Goal: Task Accomplishment & Management: Manage account settings

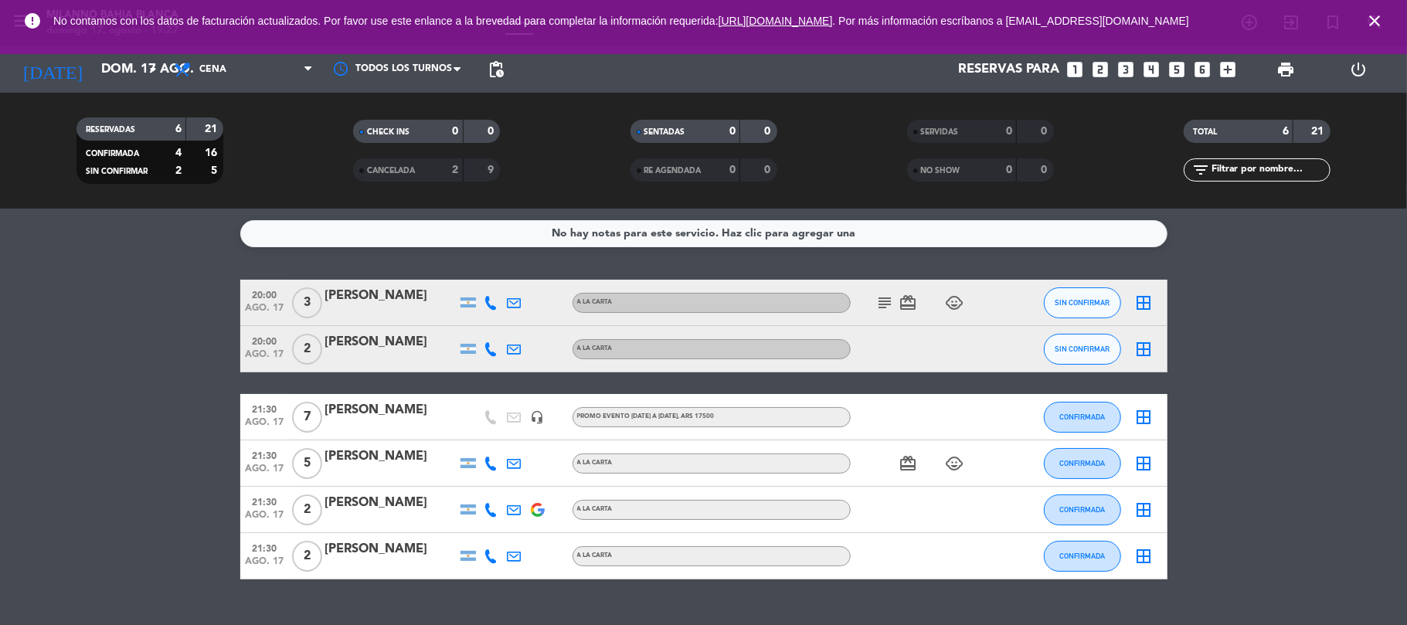
click at [1376, 22] on icon "close" at bounding box center [1375, 21] width 19 height 19
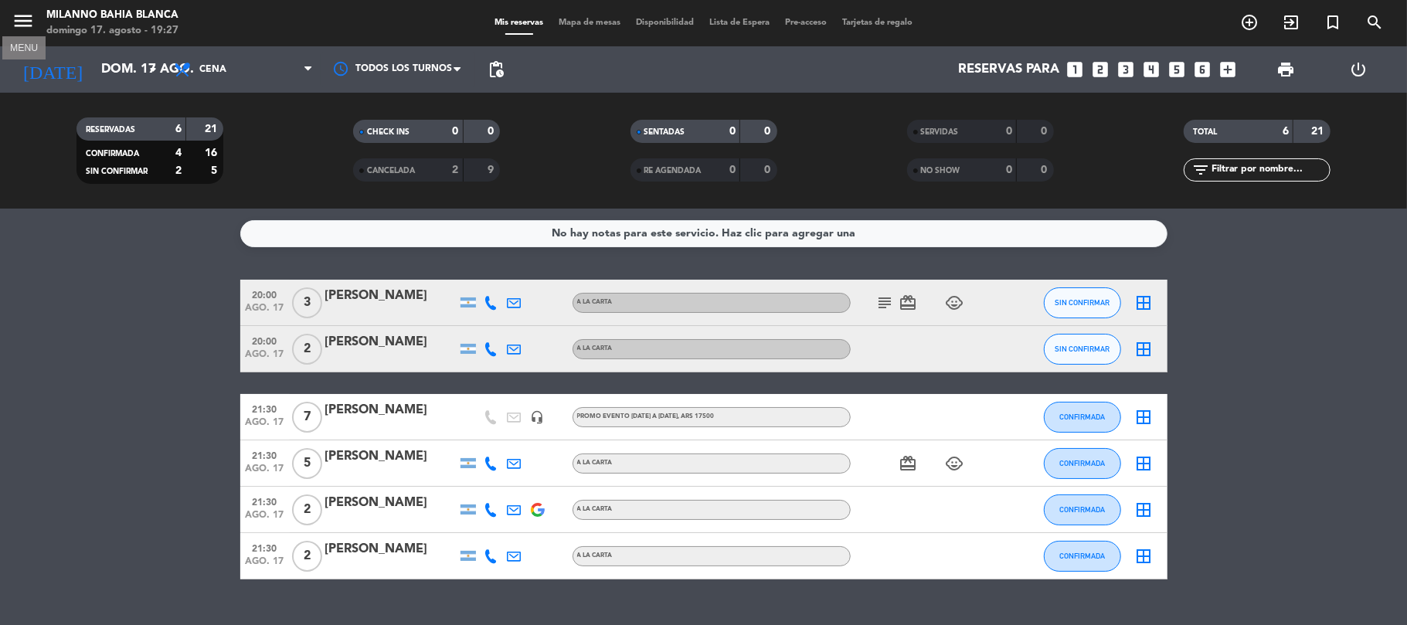
click at [26, 16] on icon "menu" at bounding box center [23, 20] width 23 height 23
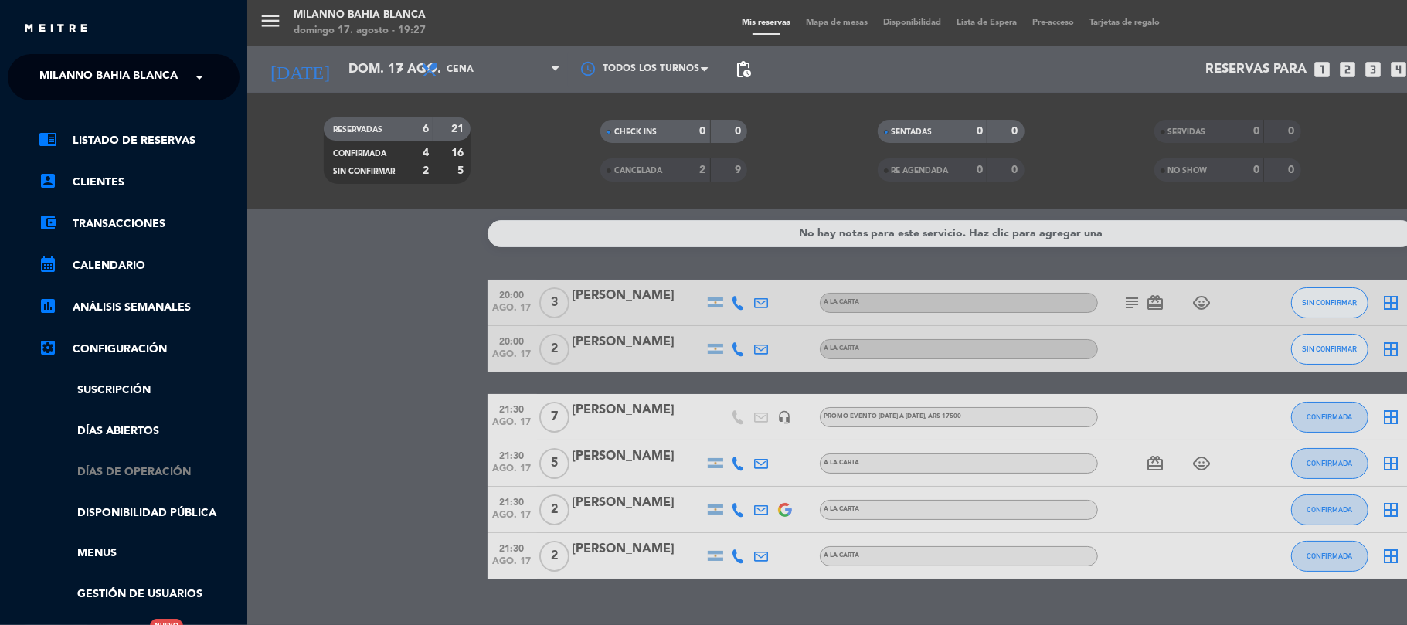
click at [151, 473] on link "Días de Operación" at bounding box center [139, 473] width 201 height 18
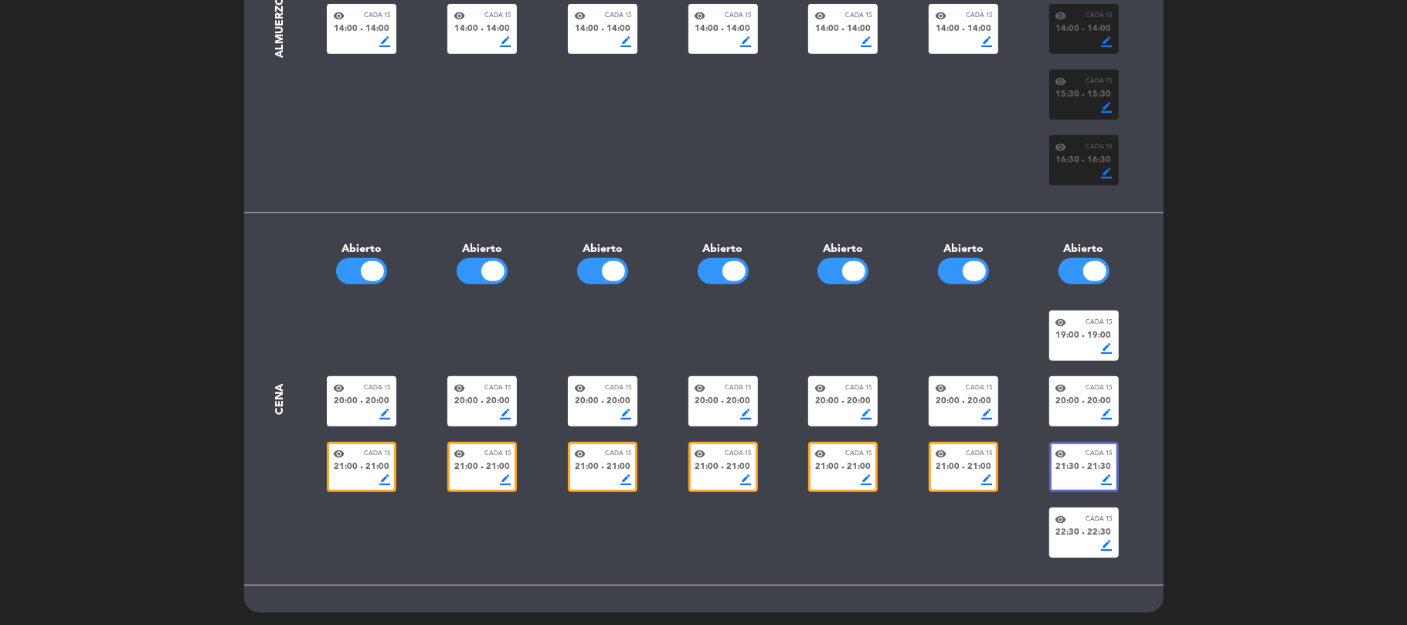
scroll to position [495, 0]
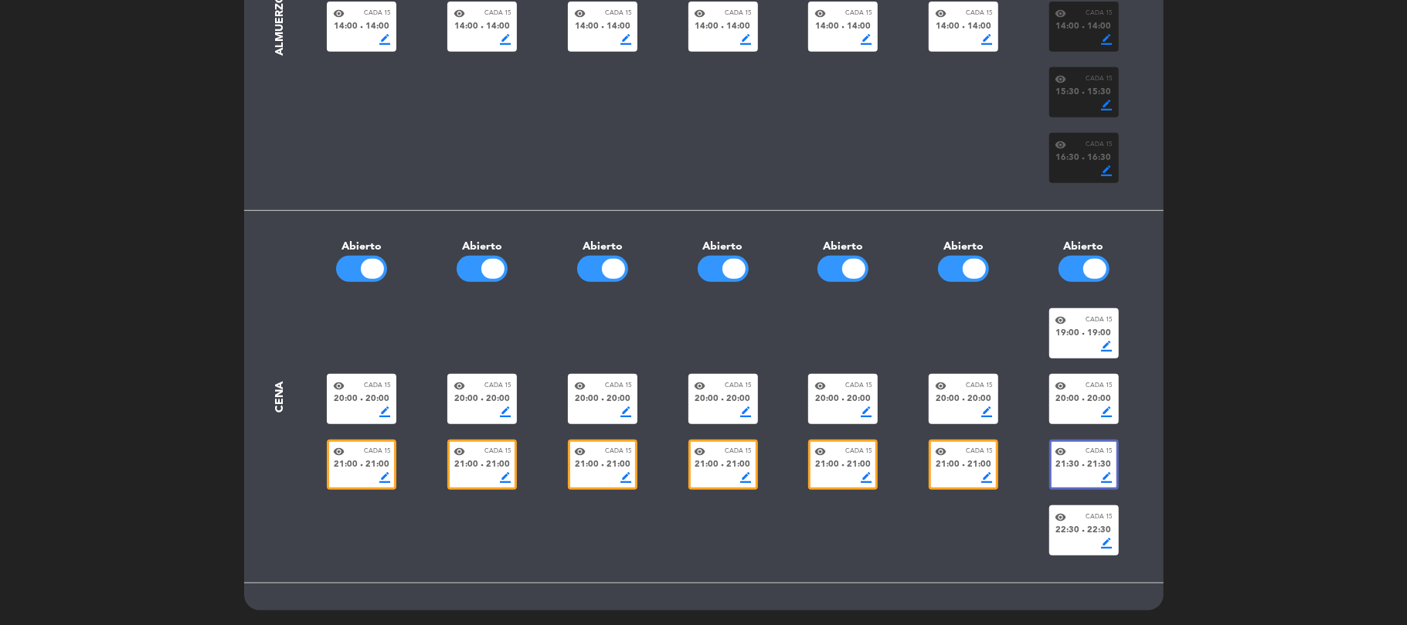
click at [1089, 380] on div "visibility Cada 15" at bounding box center [1084, 386] width 57 height 12
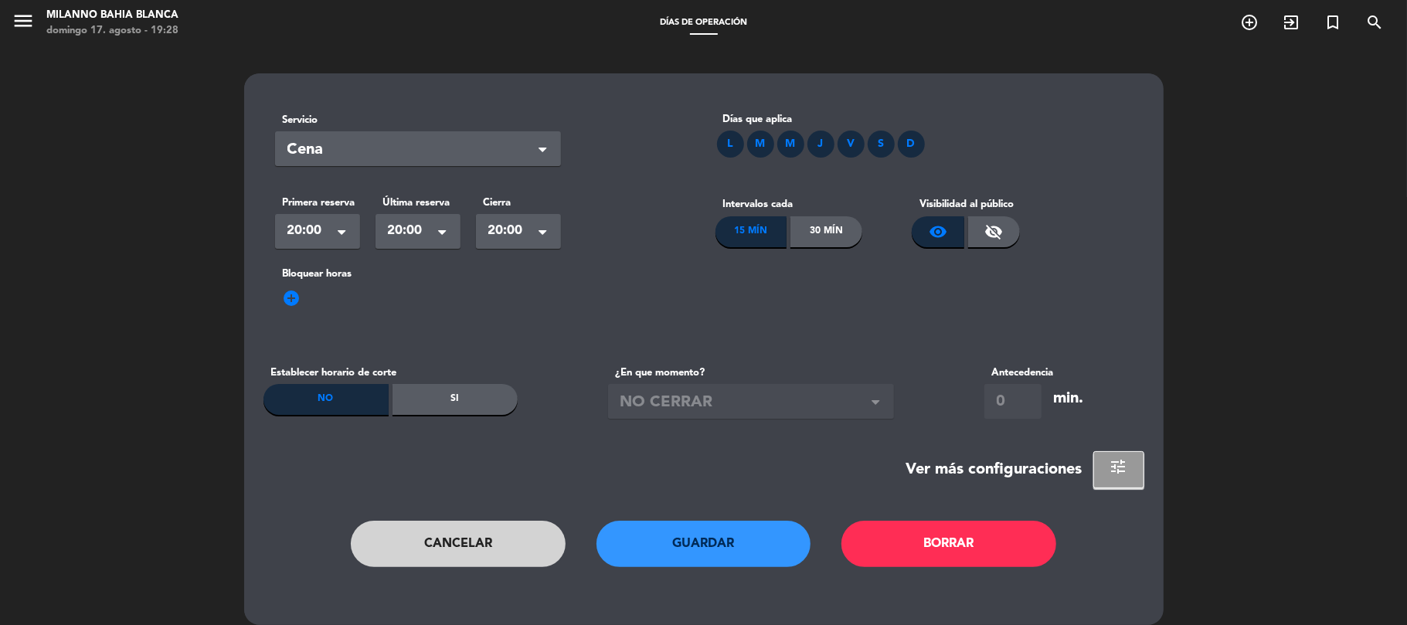
click at [1018, 229] on div "visibility_off" at bounding box center [994, 231] width 53 height 31
click at [768, 539] on button "Guardar" at bounding box center [704, 544] width 215 height 46
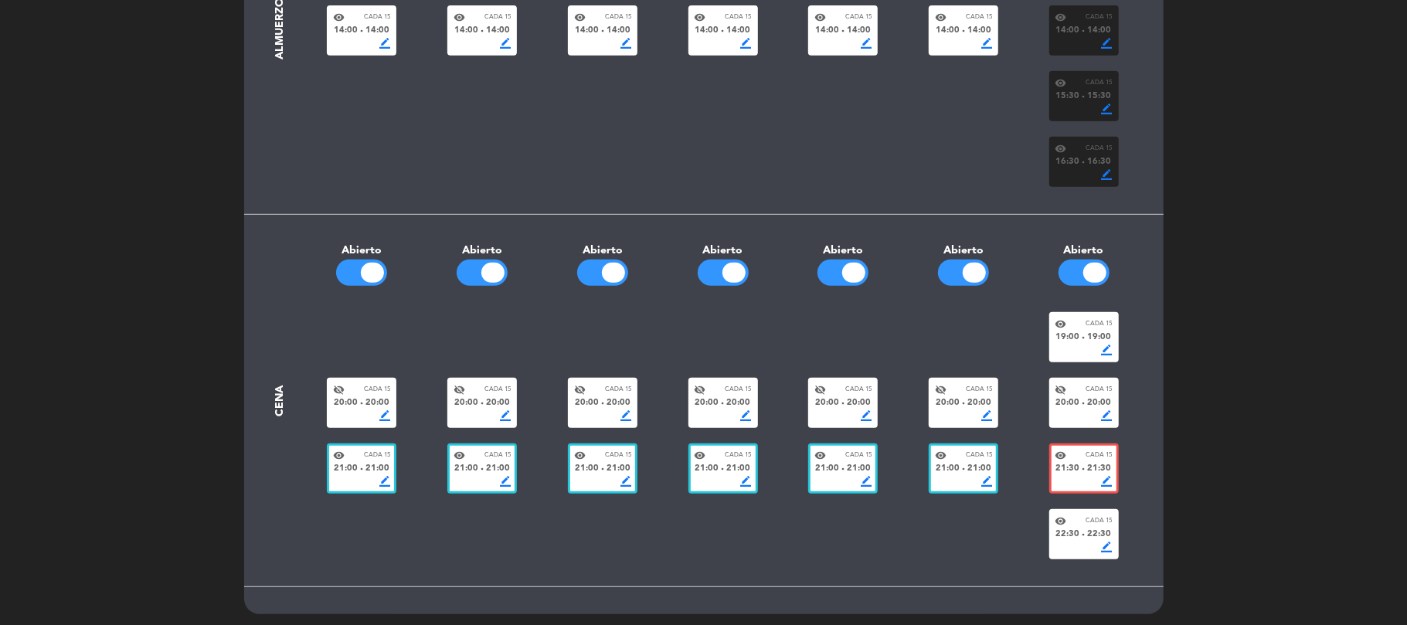
scroll to position [495, 0]
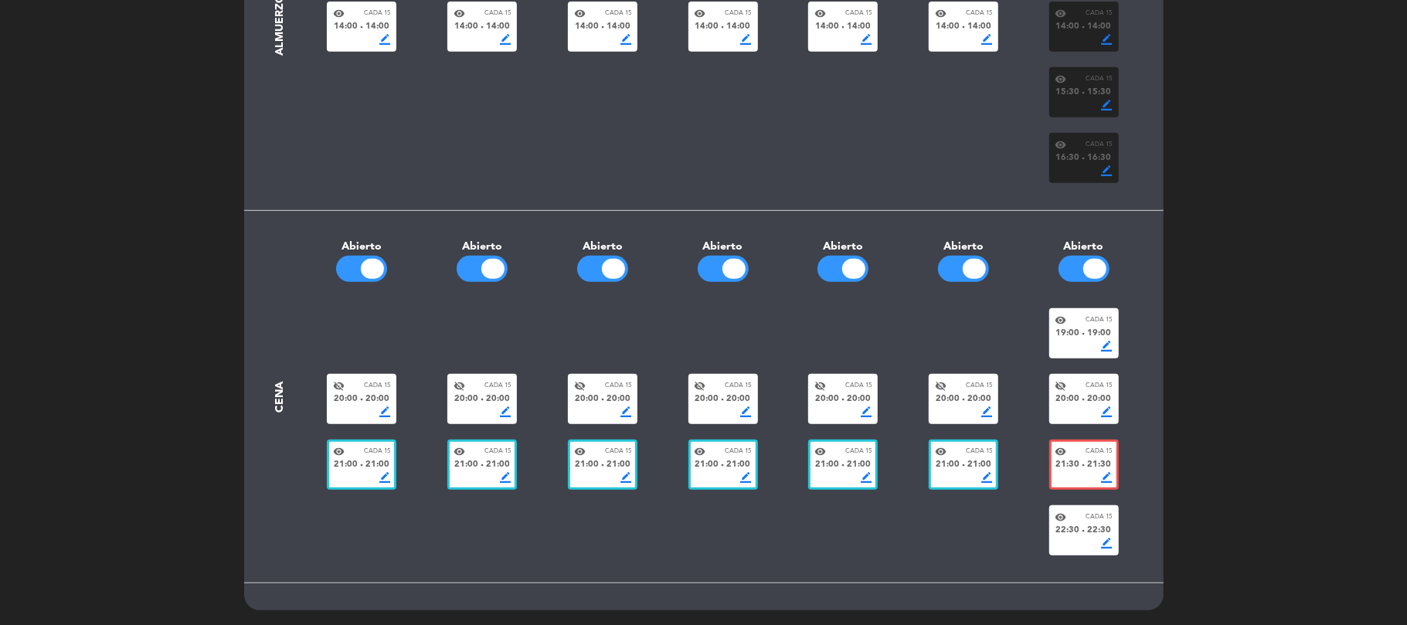
click at [1079, 449] on div "visibility Cada 15" at bounding box center [1084, 452] width 57 height 12
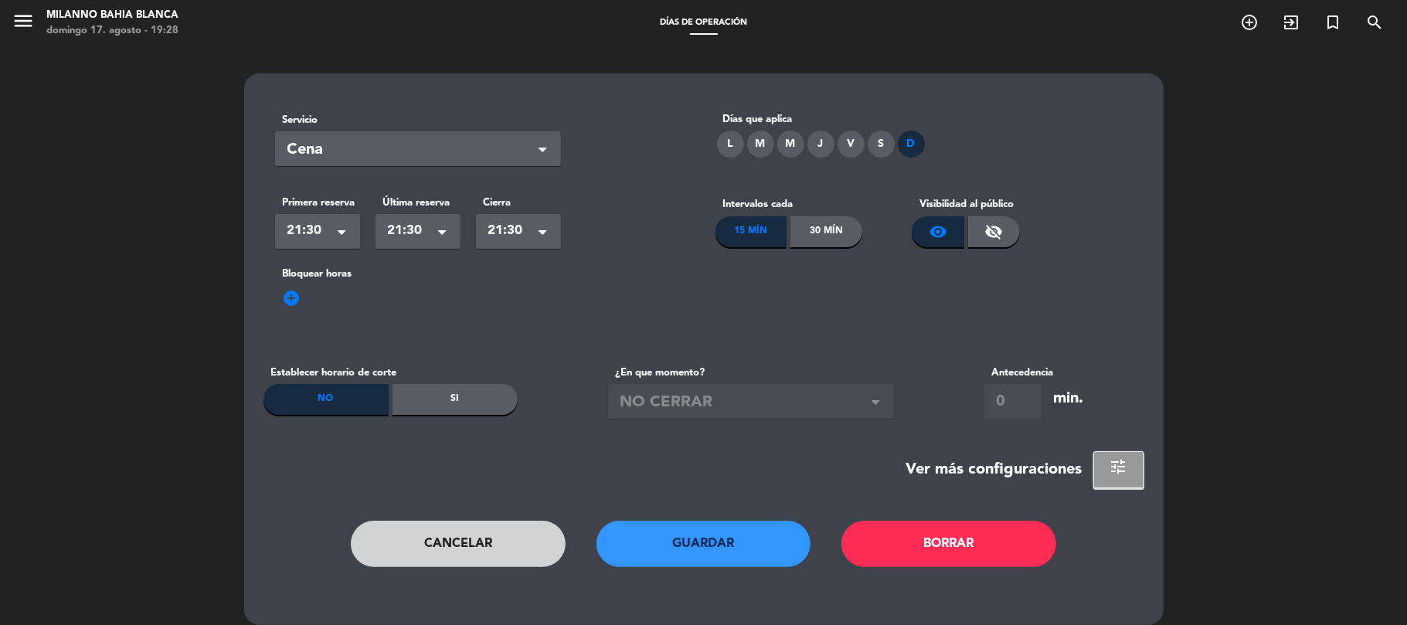
drag, startPoint x: 982, startPoint y: 240, endPoint x: 971, endPoint y: 244, distance: 11.1
click at [980, 241] on div "visibility_off" at bounding box center [994, 231] width 53 height 31
click at [926, 236] on div "visibility" at bounding box center [938, 231] width 53 height 31
click at [690, 536] on button "Guardar" at bounding box center [704, 544] width 215 height 46
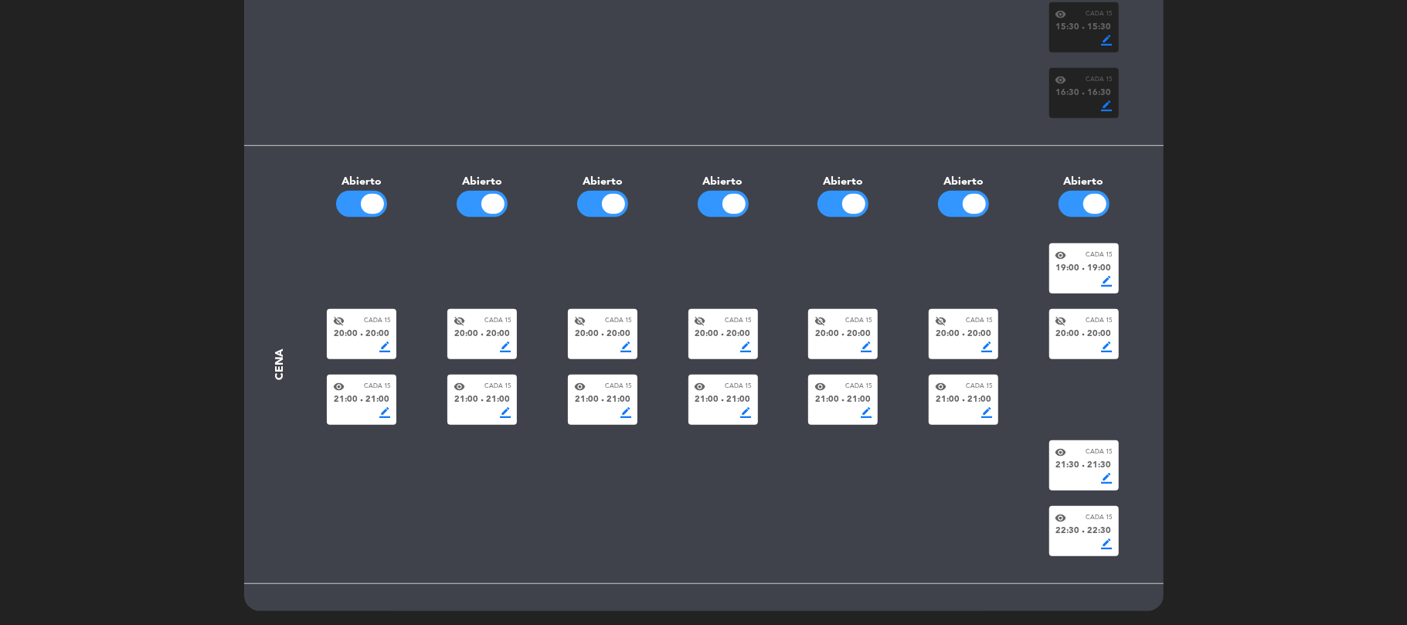
scroll to position [561, 0]
click at [1070, 472] on div "border_color" at bounding box center [1084, 477] width 57 height 11
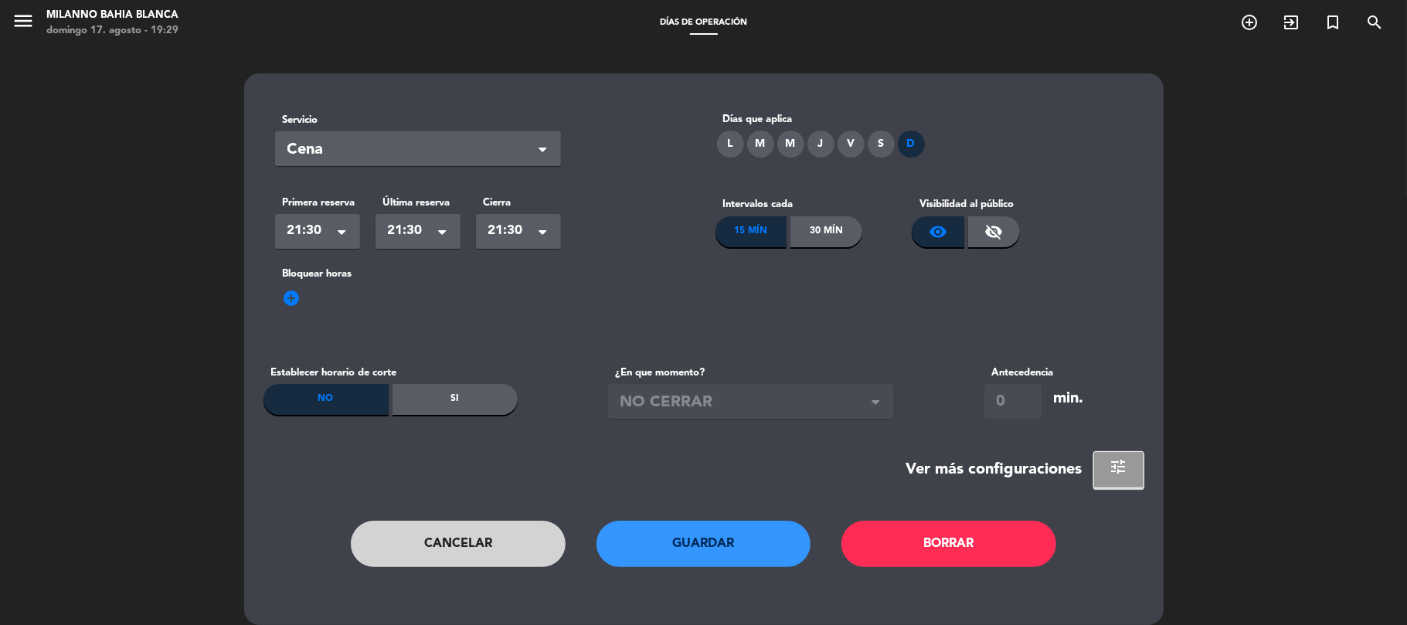
click at [476, 549] on button "Cancelar" at bounding box center [458, 544] width 215 height 46
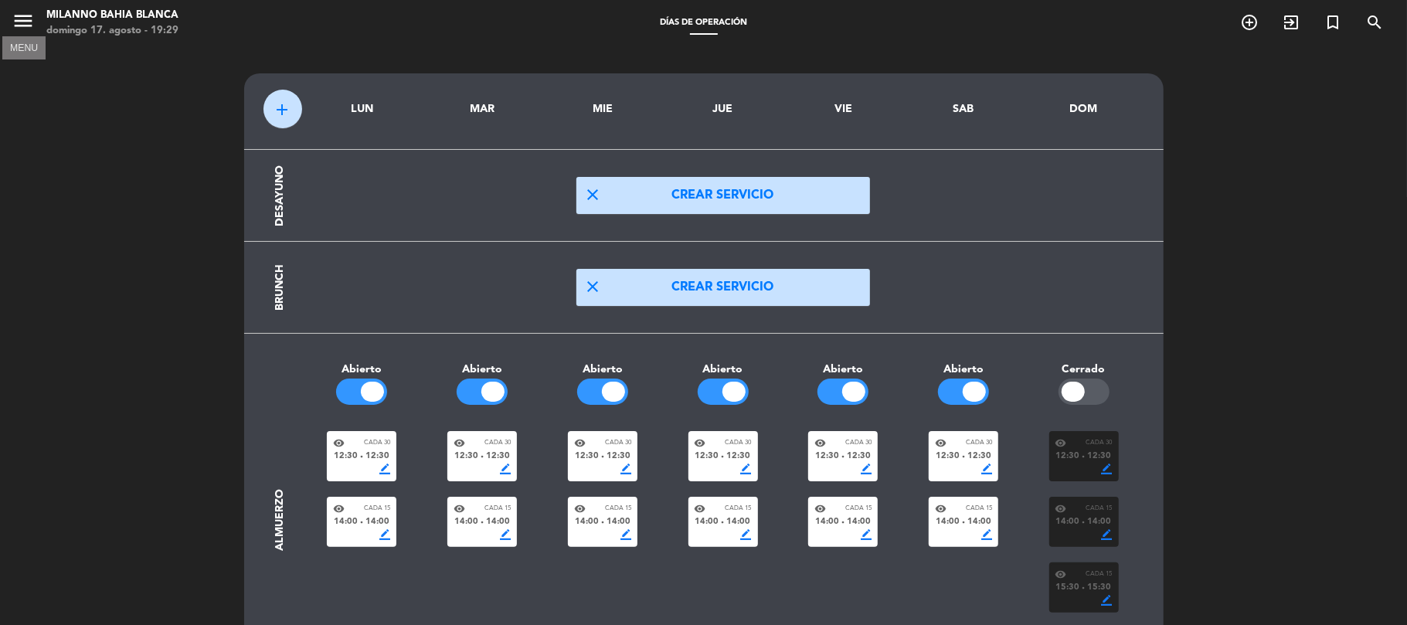
click at [26, 31] on icon "menu" at bounding box center [23, 20] width 23 height 23
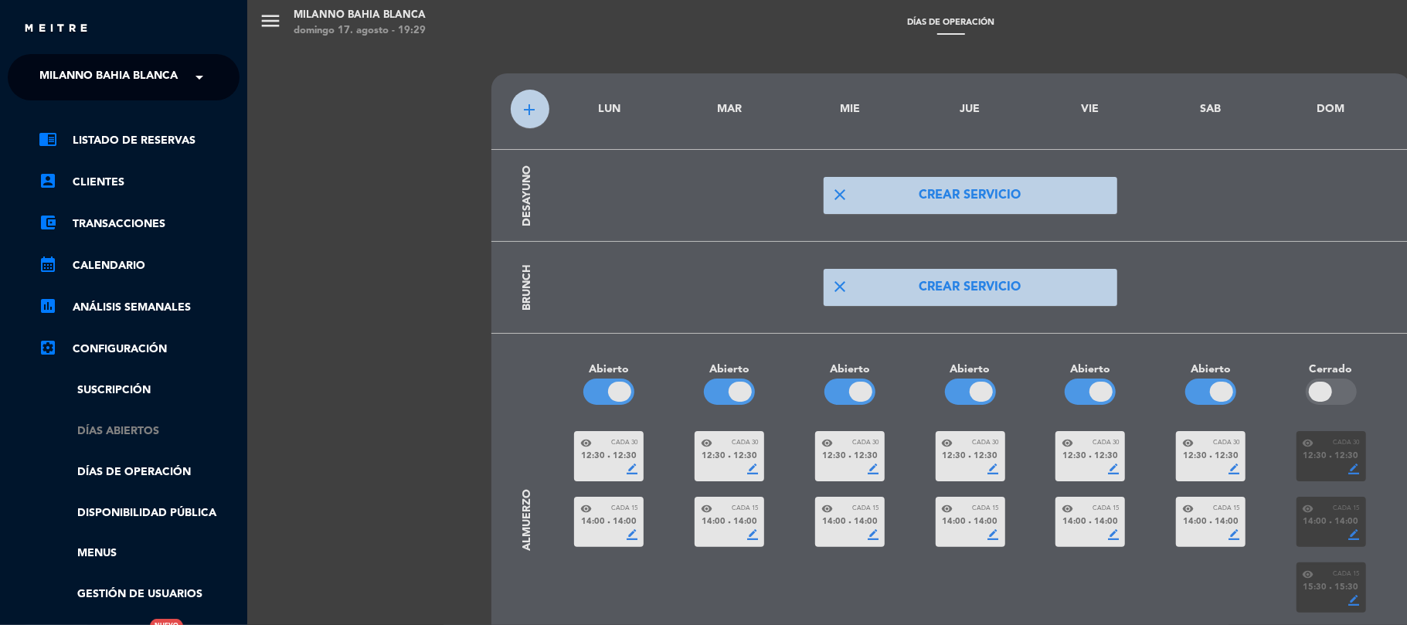
click at [130, 424] on link "Días abiertos" at bounding box center [139, 432] width 201 height 18
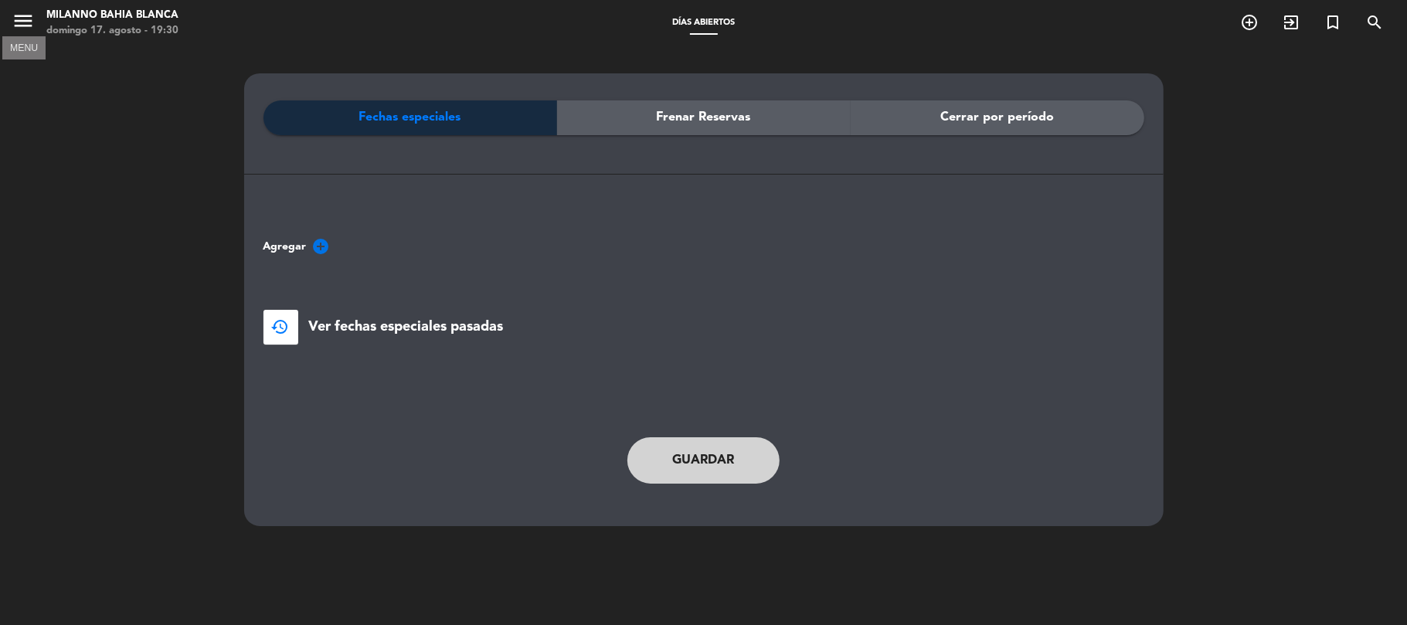
click at [26, 25] on icon "menu" at bounding box center [23, 20] width 23 height 23
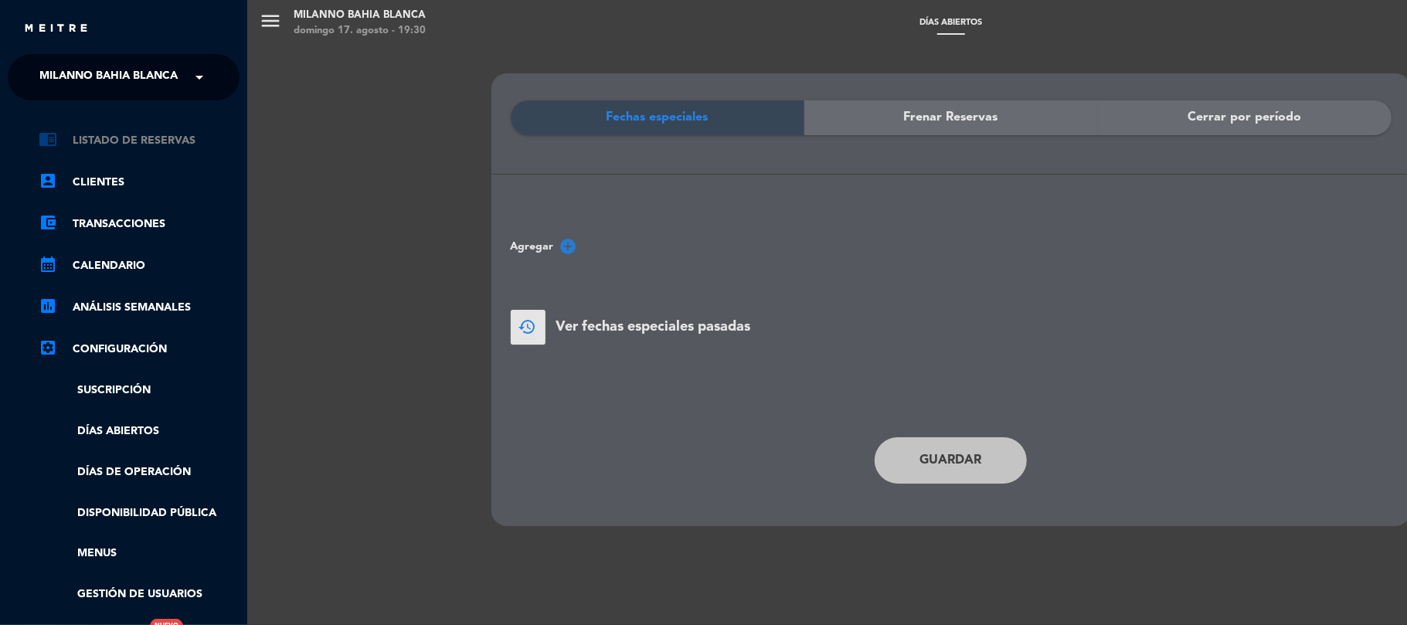
click at [133, 134] on link "chrome_reader_mode Listado de Reservas" at bounding box center [139, 140] width 201 height 19
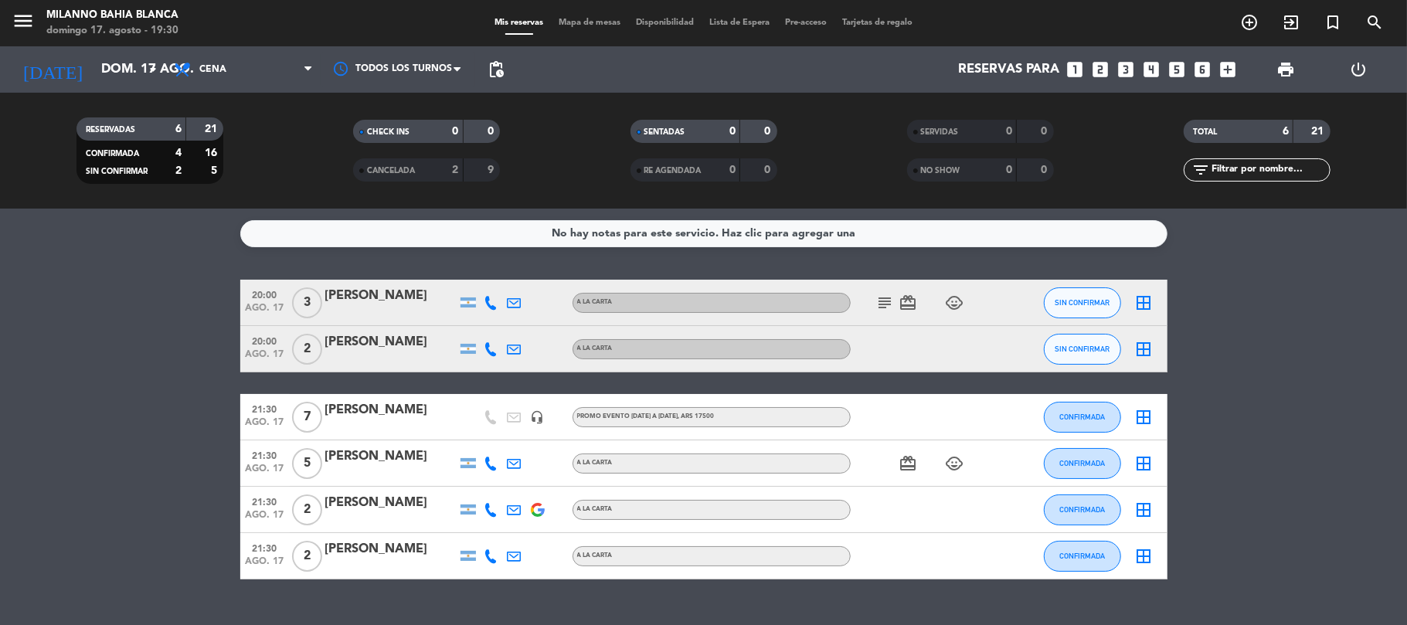
click at [885, 301] on icon "subject" at bounding box center [885, 303] width 19 height 19
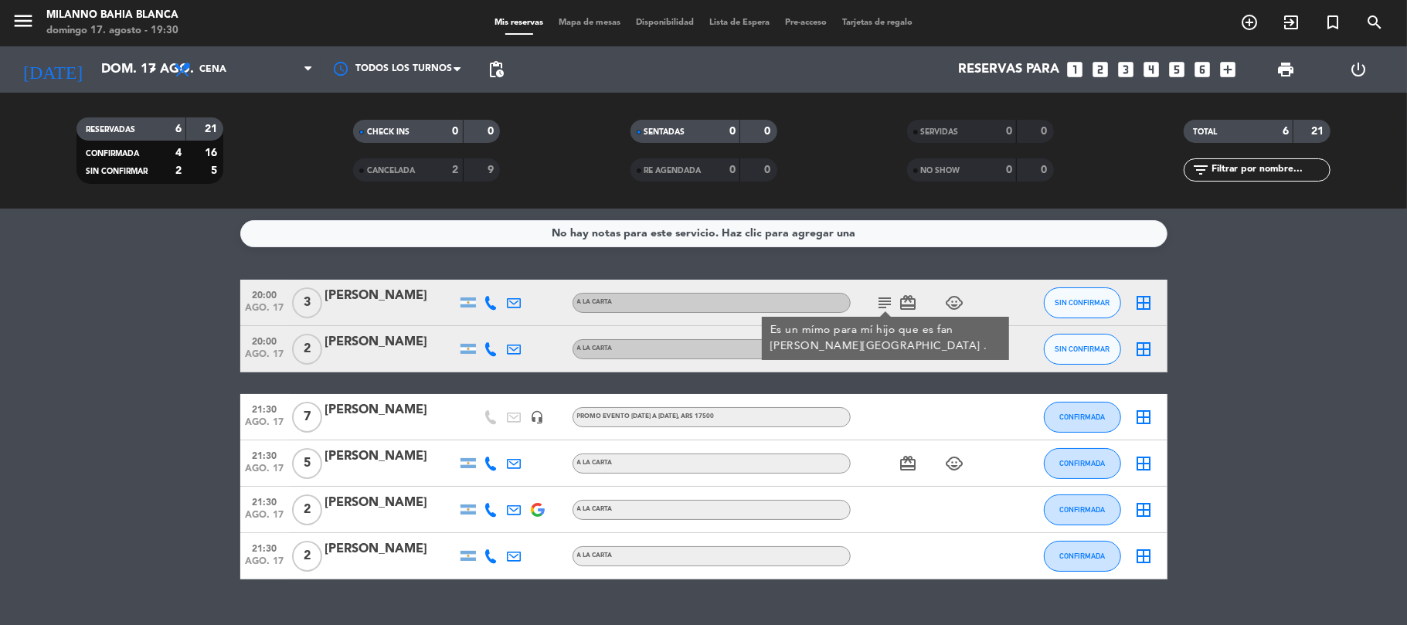
click at [884, 300] on icon "subject" at bounding box center [885, 303] width 19 height 19
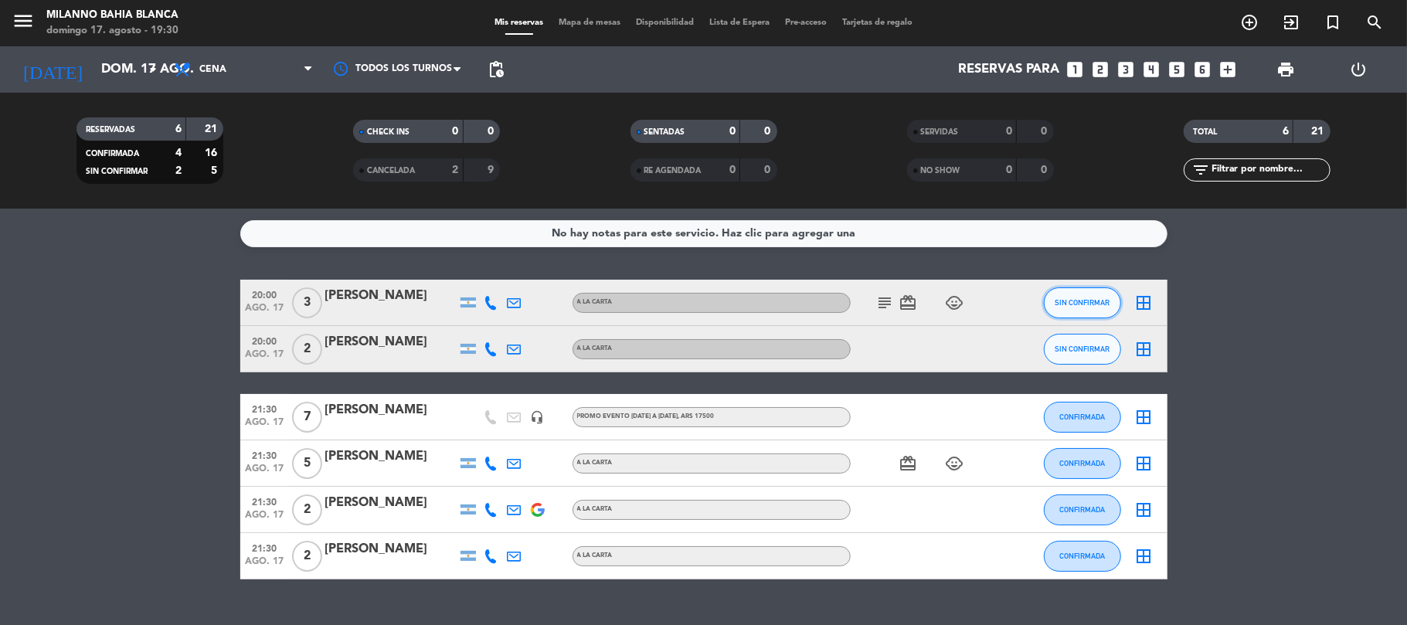
click at [1067, 307] on button "SIN CONFIRMAR" at bounding box center [1082, 302] width 77 height 31
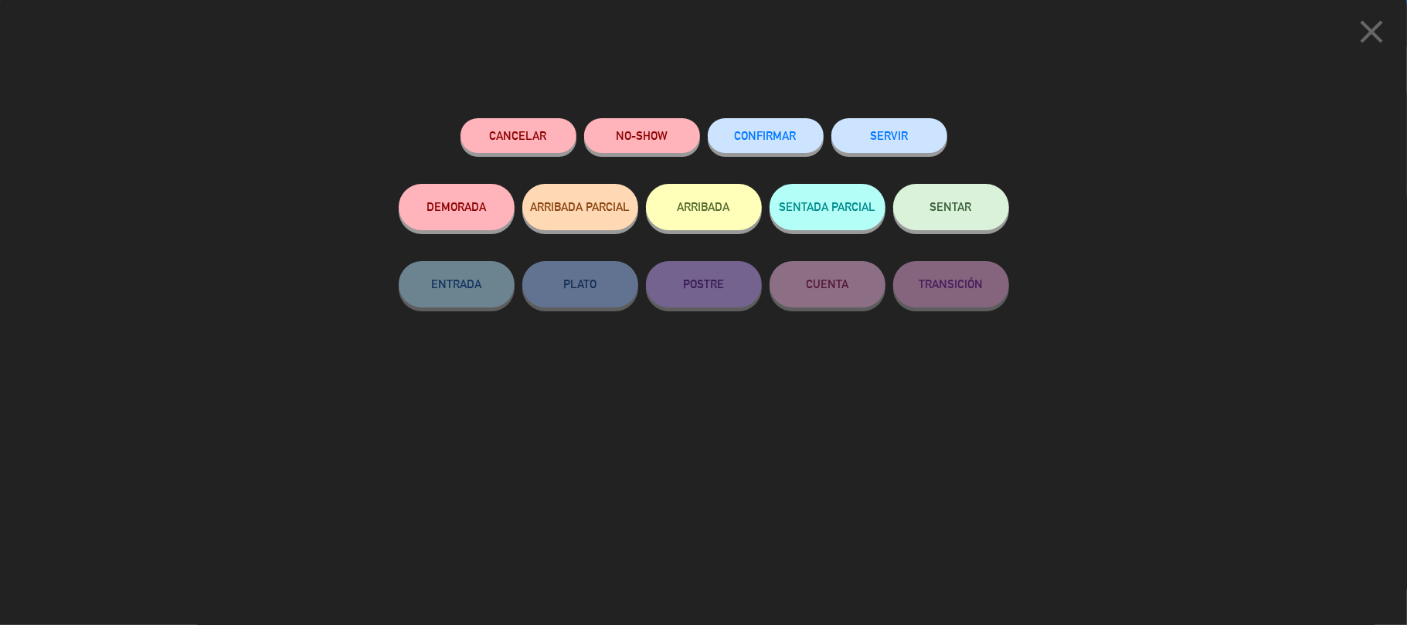
click at [724, 138] on button "CONFIRMAR" at bounding box center [766, 135] width 116 height 35
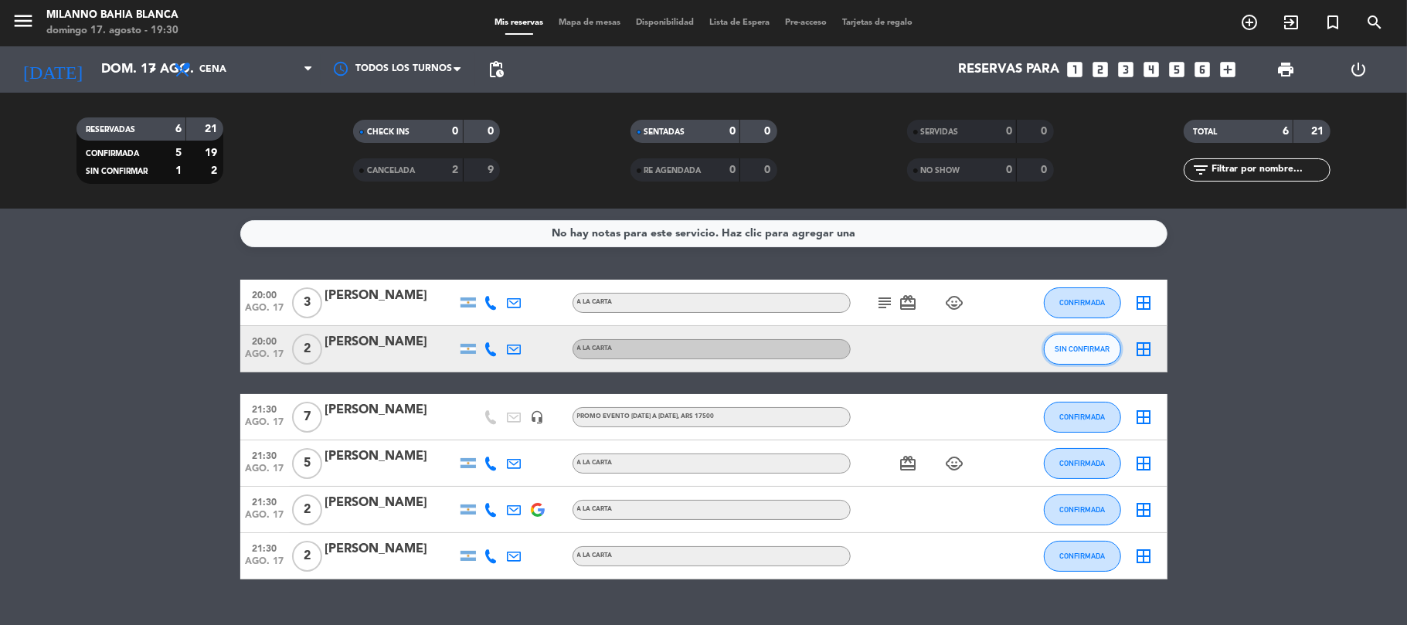
click at [1067, 345] on span "SIN CONFIRMAR" at bounding box center [1082, 349] width 55 height 9
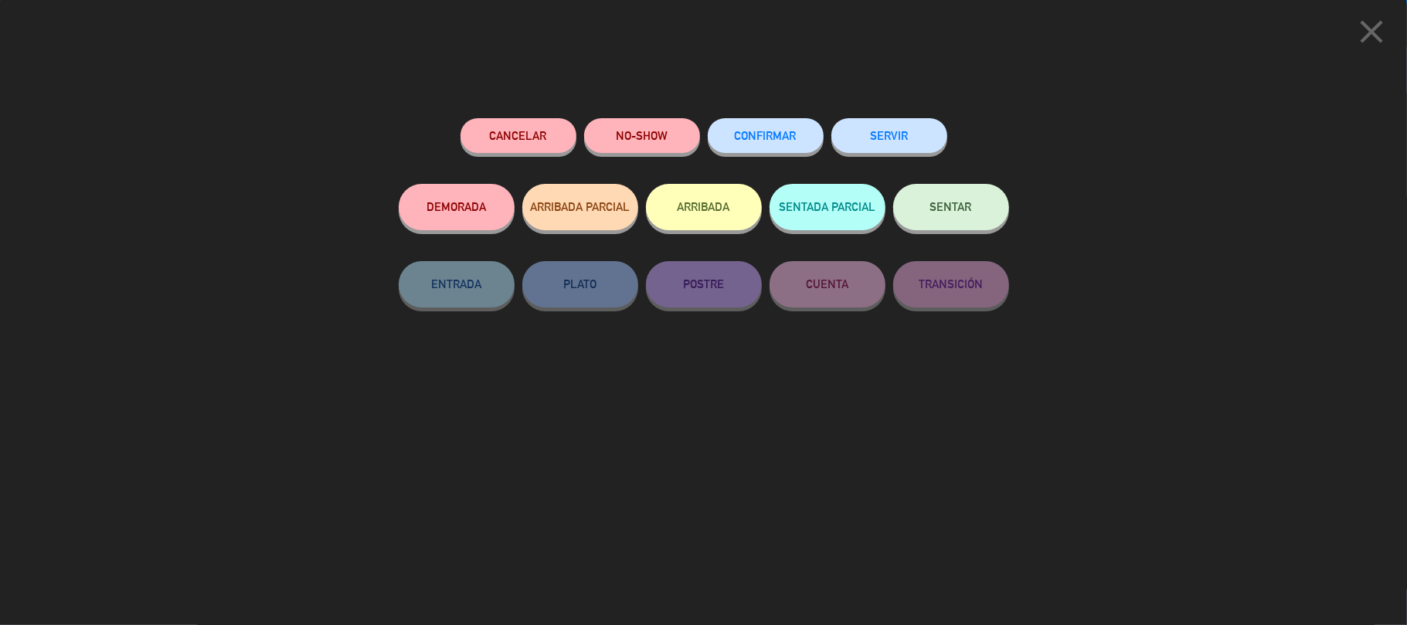
click at [790, 134] on span "CONFIRMAR" at bounding box center [766, 135] width 62 height 13
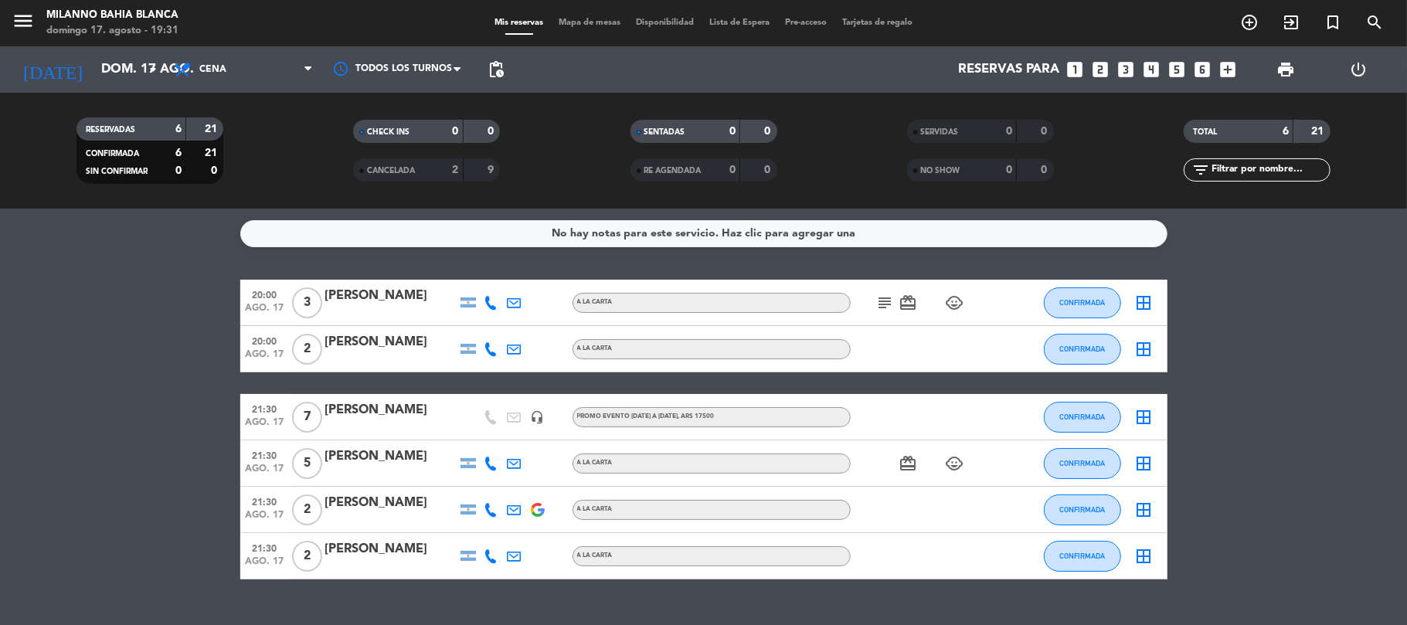
click at [414, 295] on div "[PERSON_NAME]" at bounding box center [390, 296] width 131 height 20
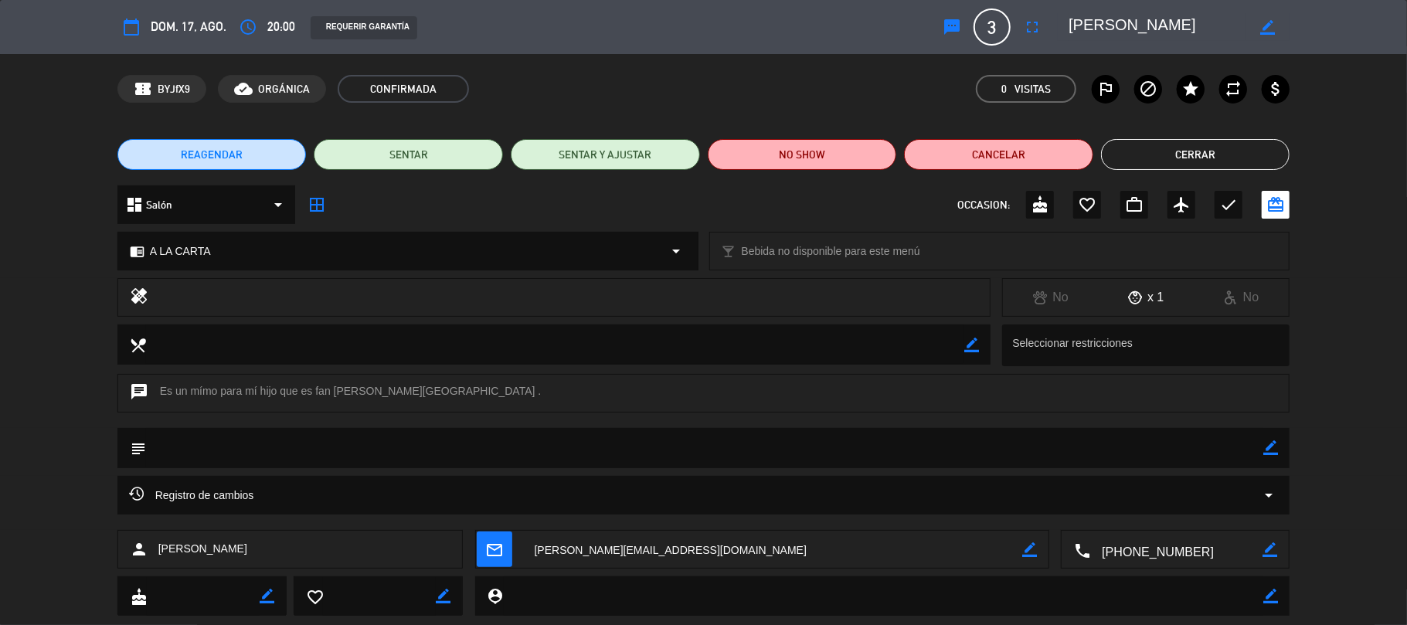
click at [1244, 146] on button "Cerrar" at bounding box center [1195, 154] width 189 height 31
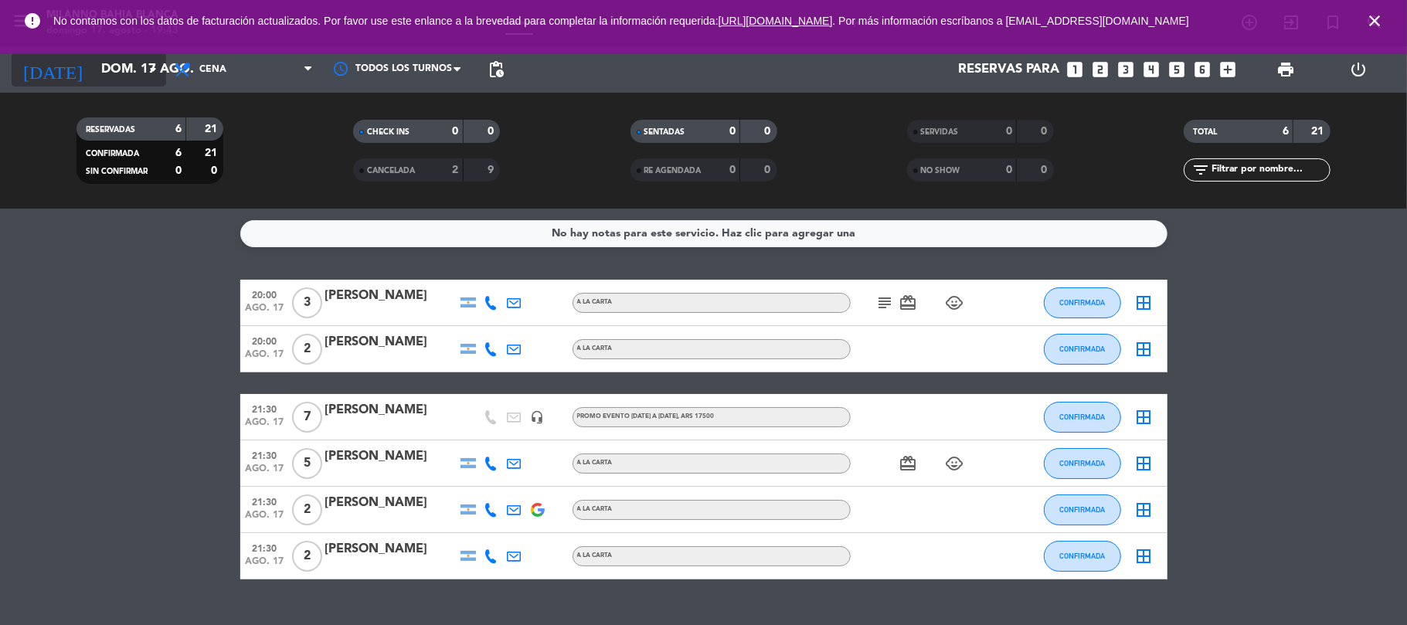
click at [118, 72] on input "dom. 17 ago." at bounding box center [177, 70] width 167 height 30
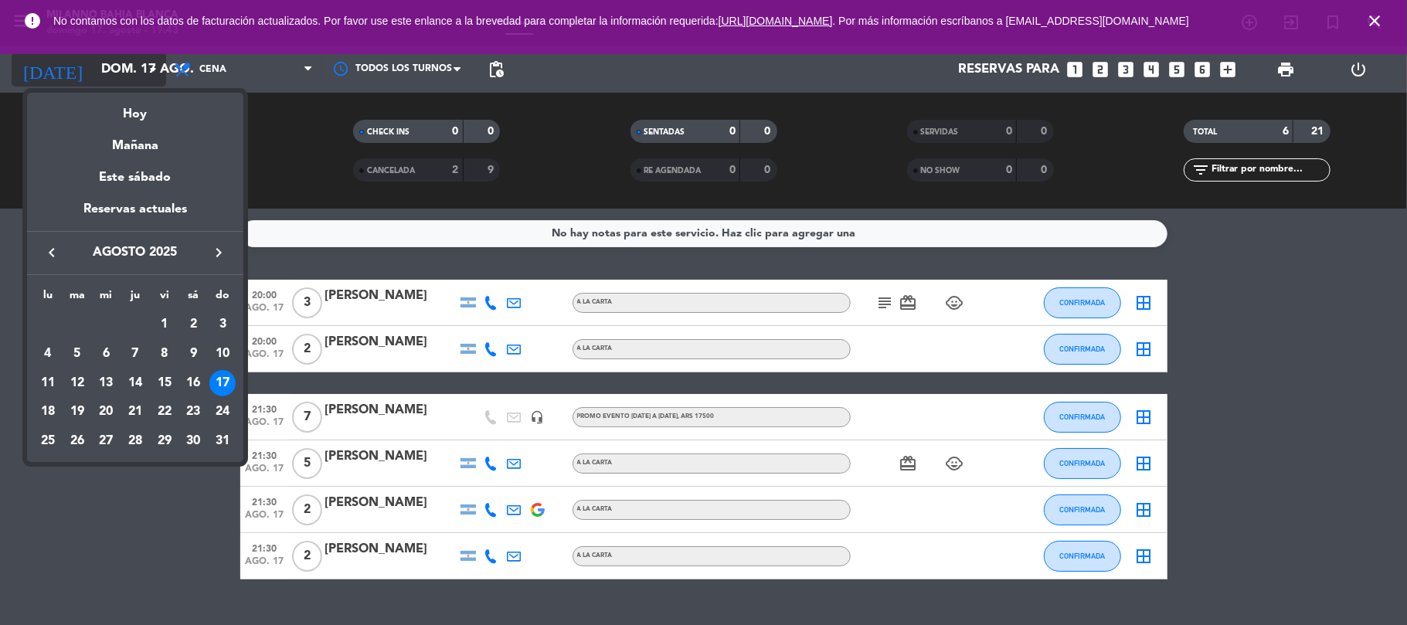
click at [118, 72] on div at bounding box center [703, 312] width 1407 height 625
